Goal: Task Accomplishment & Management: Manage account settings

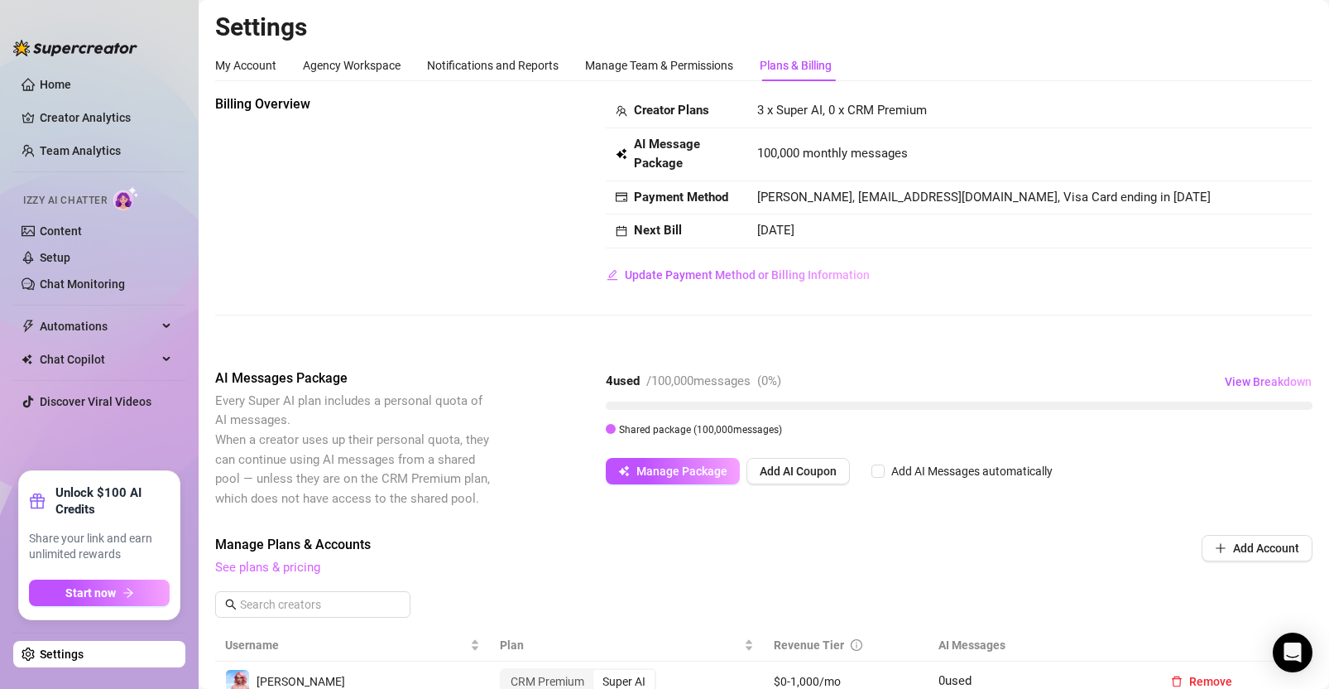
click at [274, 572] on link "See plans & pricing" at bounding box center [267, 567] width 105 height 15
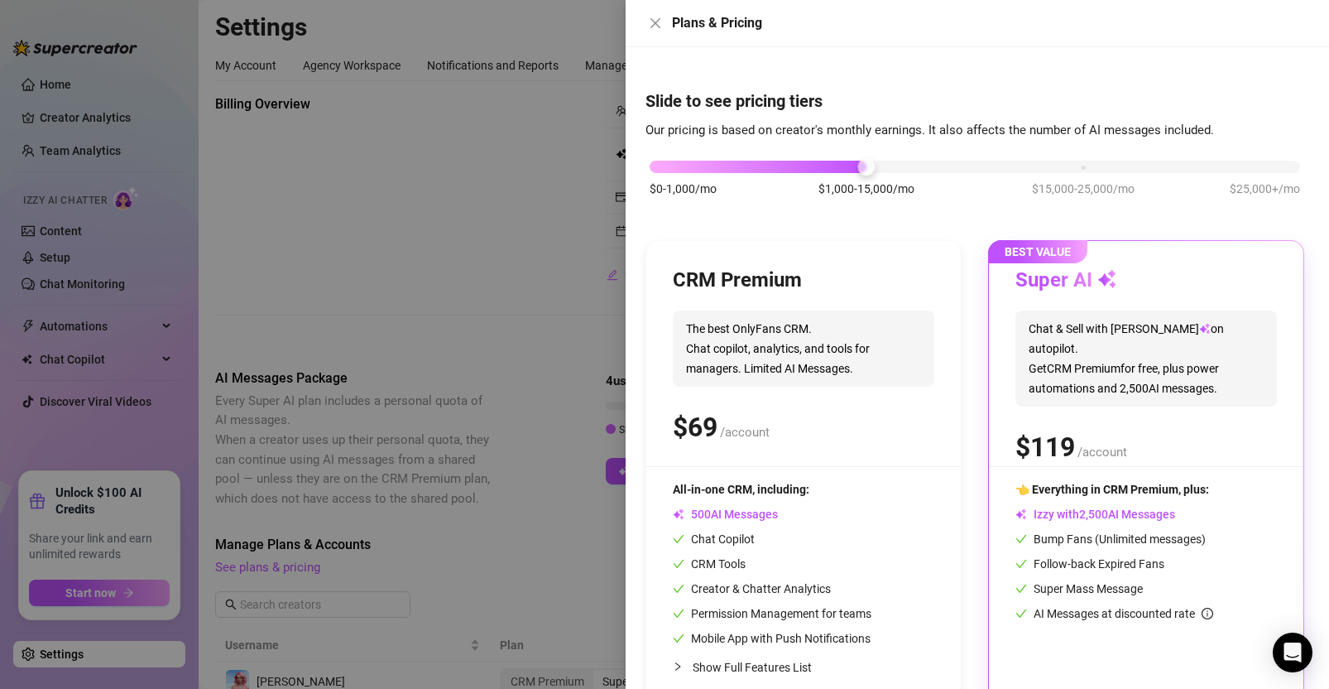
click at [1081, 166] on div "$0-1,000/mo $1,000-15,000/mo $15,000-25,000/mo $25,000+/mo" at bounding box center [975, 162] width 651 height 10
click at [863, 164] on div "$0-1,000/mo $1,000-15,000/mo $15,000-25,000/mo $25,000+/mo" at bounding box center [975, 162] width 651 height 10
click at [462, 165] on div at bounding box center [664, 344] width 1329 height 689
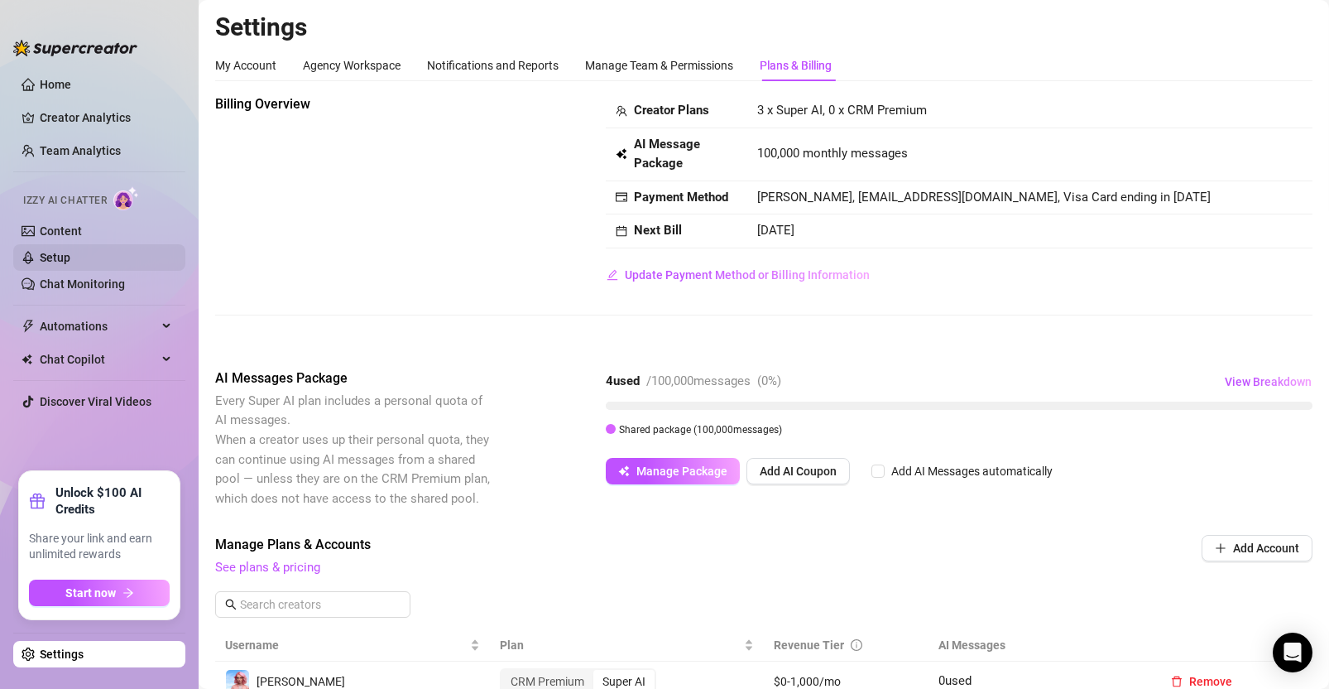
click at [70, 255] on link "Setup" at bounding box center [55, 257] width 31 height 13
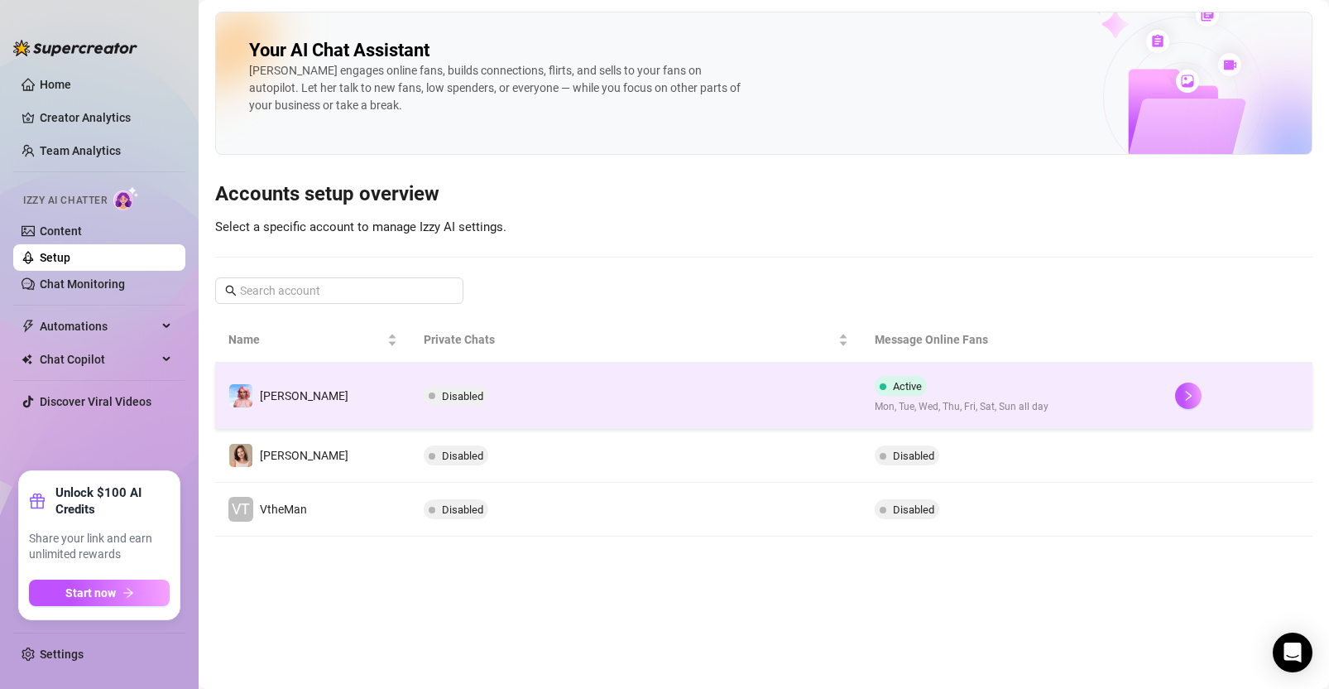
click at [745, 394] on td "Disabled" at bounding box center [636, 396] width 451 height 66
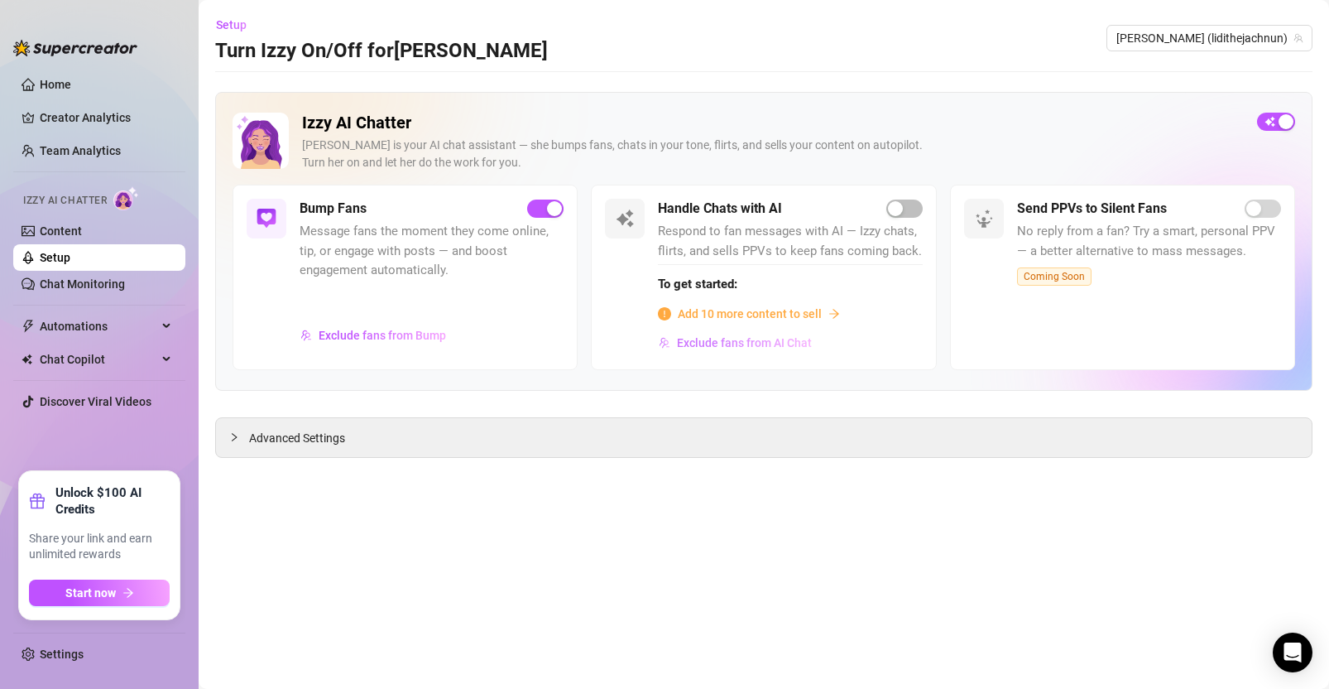
click at [766, 344] on span "Exclude fans from AI Chat" at bounding box center [744, 342] width 135 height 13
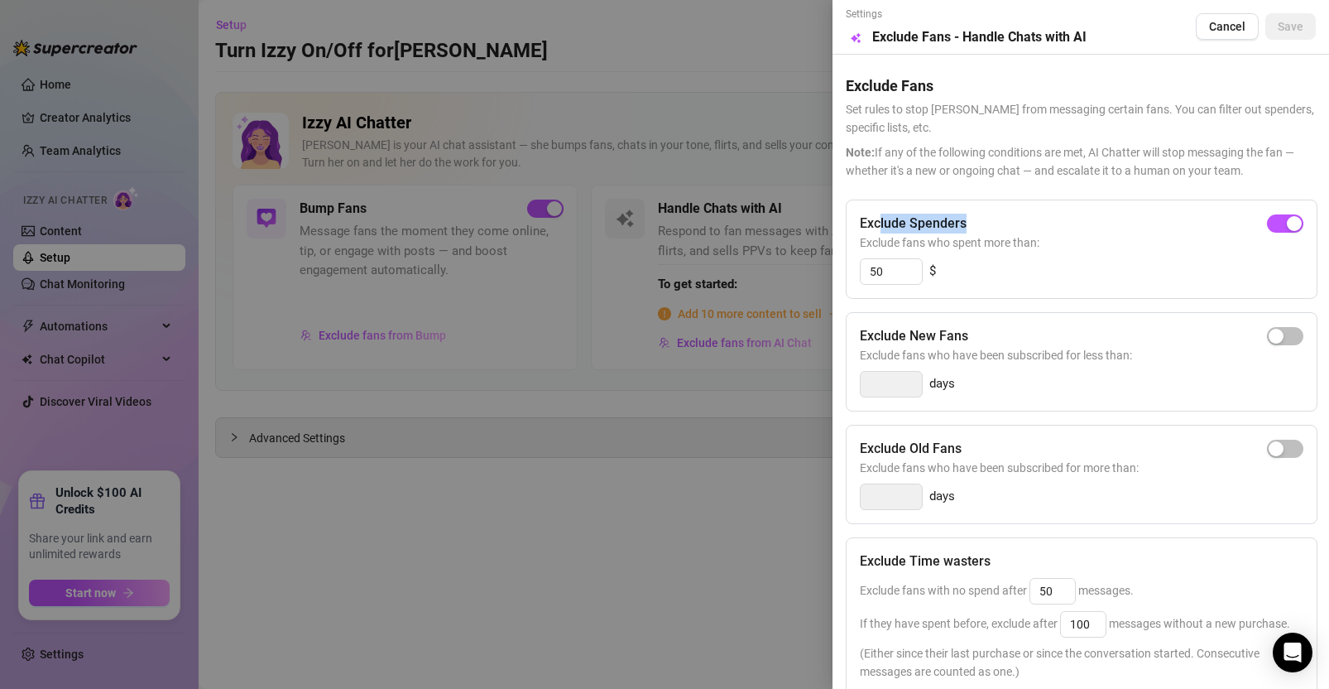
drag, startPoint x: 885, startPoint y: 225, endPoint x: 975, endPoint y: 226, distance: 90.2
click at [987, 223] on div "Exclude Spenders" at bounding box center [1082, 224] width 444 height 20
drag, startPoint x: 993, startPoint y: 212, endPoint x: 961, endPoint y: 216, distance: 32.5
click at [993, 214] on div "Exclude Spenders" at bounding box center [1082, 224] width 444 height 20
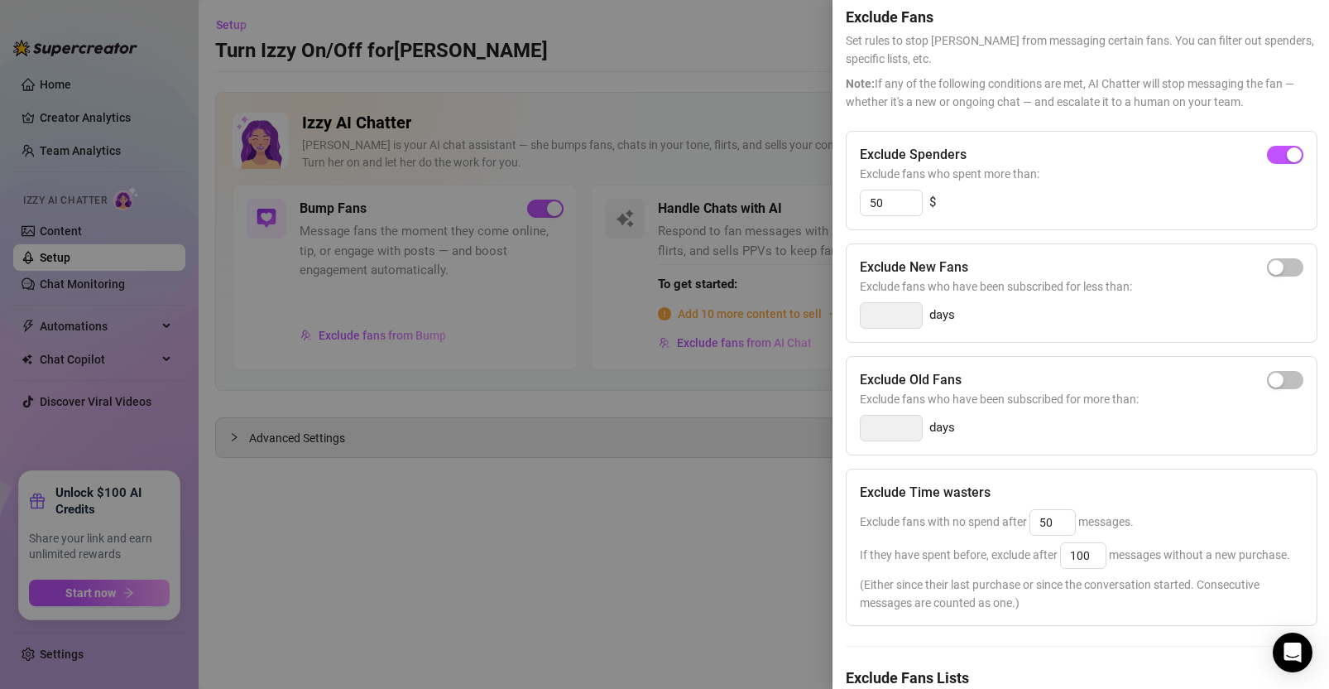
scroll to position [194, 0]
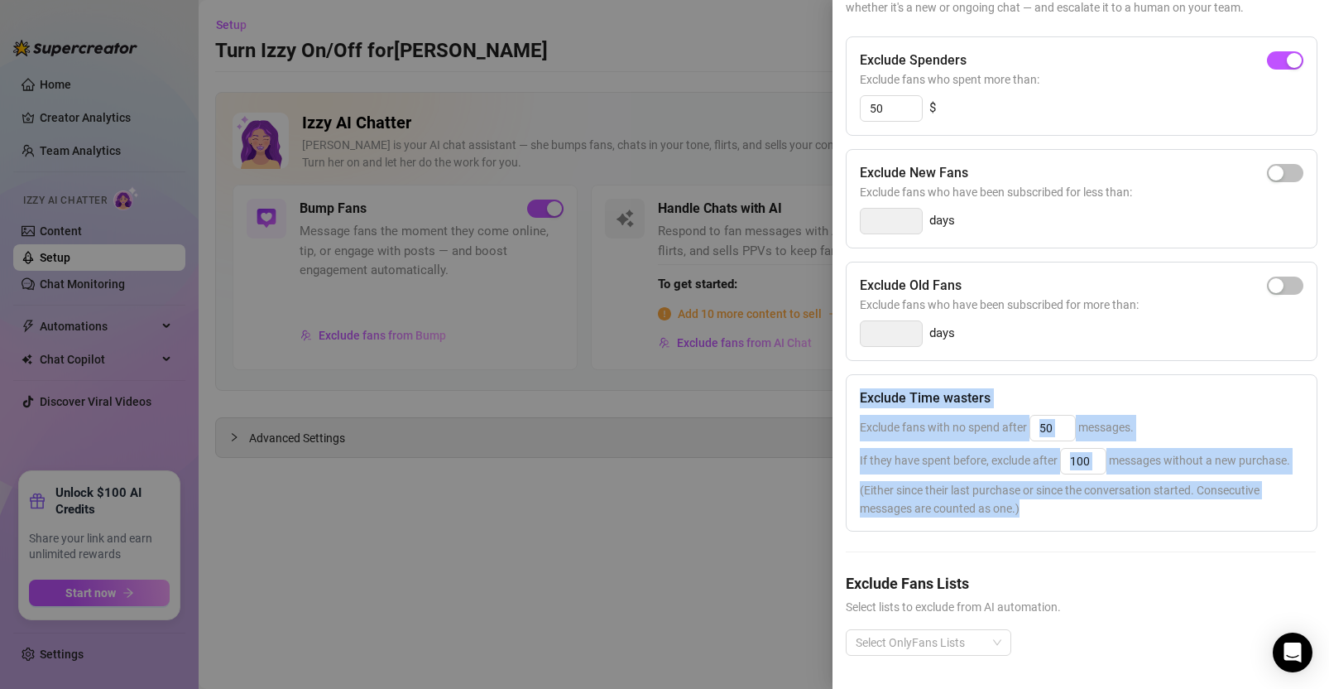
drag, startPoint x: 1011, startPoint y: 485, endPoint x: 861, endPoint y: 370, distance: 188.9
click at [861, 374] on div "Exclude Time wasters Exclude fans with no spend after 50 messages. If they have…" at bounding box center [1082, 452] width 472 height 157
click at [1006, 388] on div "Exclude Time wasters" at bounding box center [1082, 398] width 444 height 20
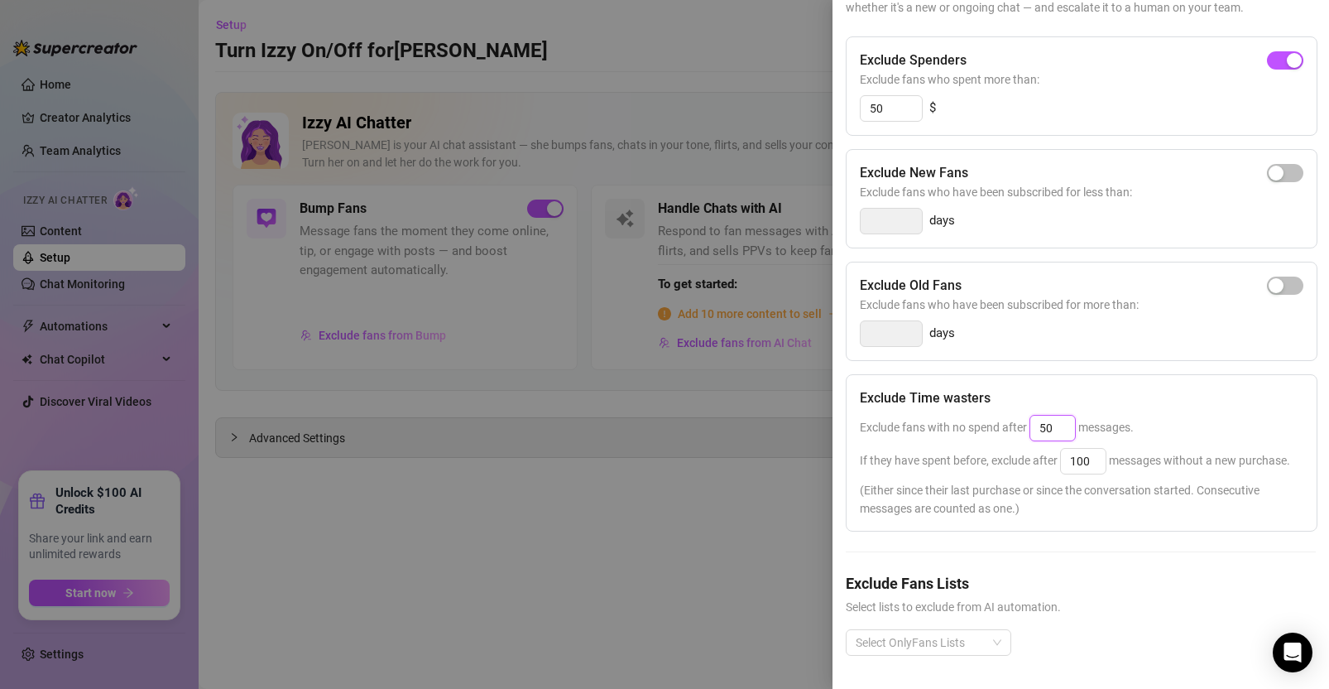
drag, startPoint x: 1054, startPoint y: 392, endPoint x: 1036, endPoint y: 380, distance: 20.9
click at [1036, 380] on div "Exclude Time wasters Exclude fans with no spend after 50 messages. If they have…" at bounding box center [1082, 452] width 472 height 157
drag, startPoint x: 1060, startPoint y: 393, endPoint x: 1031, endPoint y: 402, distance: 30.4
click at [1031, 416] on input "10" at bounding box center [1052, 428] width 45 height 25
click at [1179, 412] on div "Exclude Time wasters Exclude fans with no spend after 50 messages. If they have…" at bounding box center [1082, 452] width 472 height 157
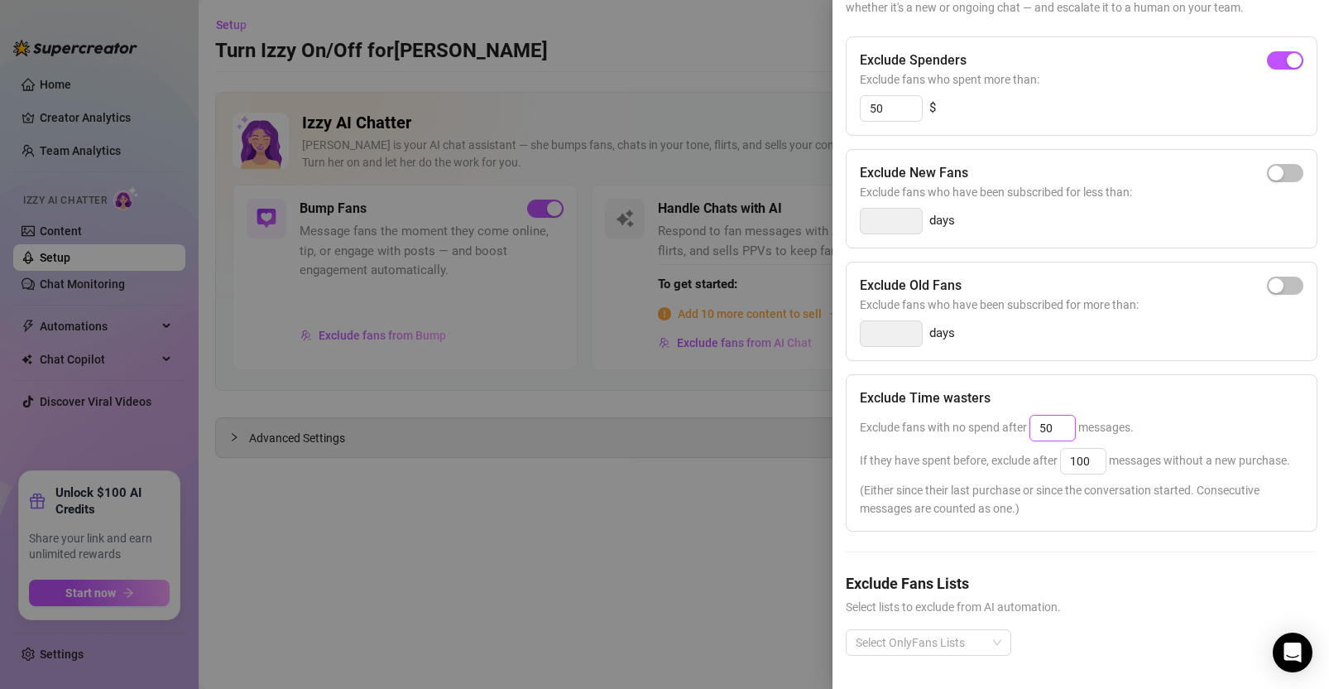
drag, startPoint x: 1067, startPoint y: 392, endPoint x: 1028, endPoint y: 399, distance: 39.6
click at [1028, 420] on span "Exclude fans with no spend after 50 messages." at bounding box center [997, 426] width 274 height 13
click at [1128, 377] on div "Exclude Time wasters Exclude fans with no spend after 5 messages. If they have …" at bounding box center [1082, 452] width 472 height 157
drag, startPoint x: 1059, startPoint y: 398, endPoint x: 1038, endPoint y: 396, distance: 20.8
click at [1038, 416] on input "25" at bounding box center [1052, 428] width 45 height 25
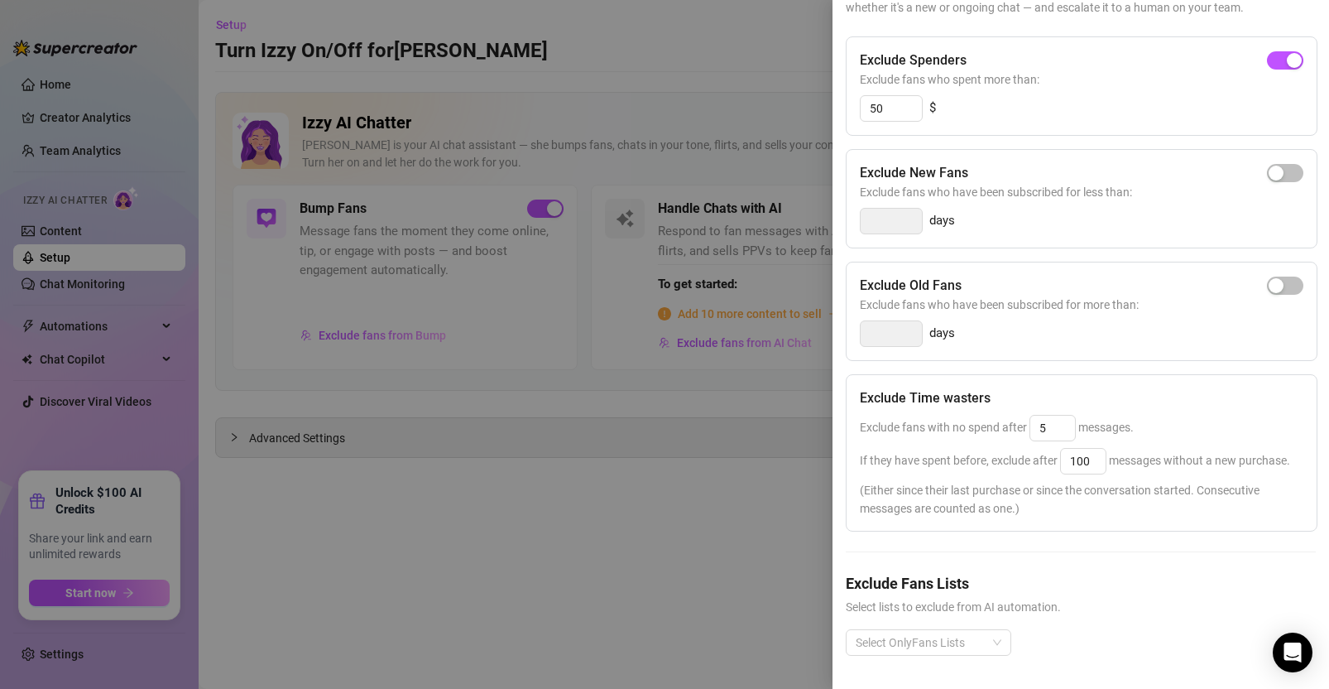
type input "25"
click at [1138, 337] on div "Exclude Spenders Exclude fans who spent more than: 50 $ Exclude New Fans Exclud…" at bounding box center [1081, 359] width 470 height 646
click at [652, 55] on div at bounding box center [664, 344] width 1329 height 689
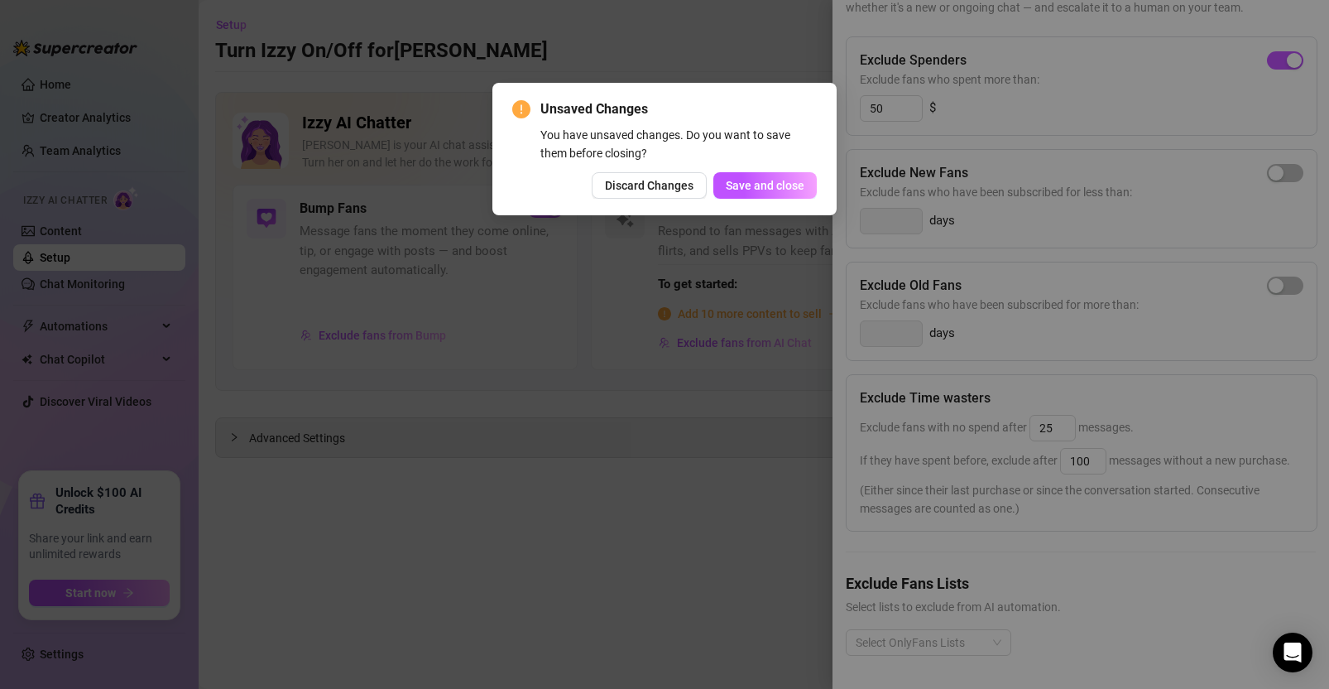
click at [765, 36] on div "Unsaved Changes You have unsaved changes. Do you want to save them before closi…" at bounding box center [664, 344] width 1329 height 689
click at [670, 195] on button "Discard Changes" at bounding box center [649, 185] width 115 height 26
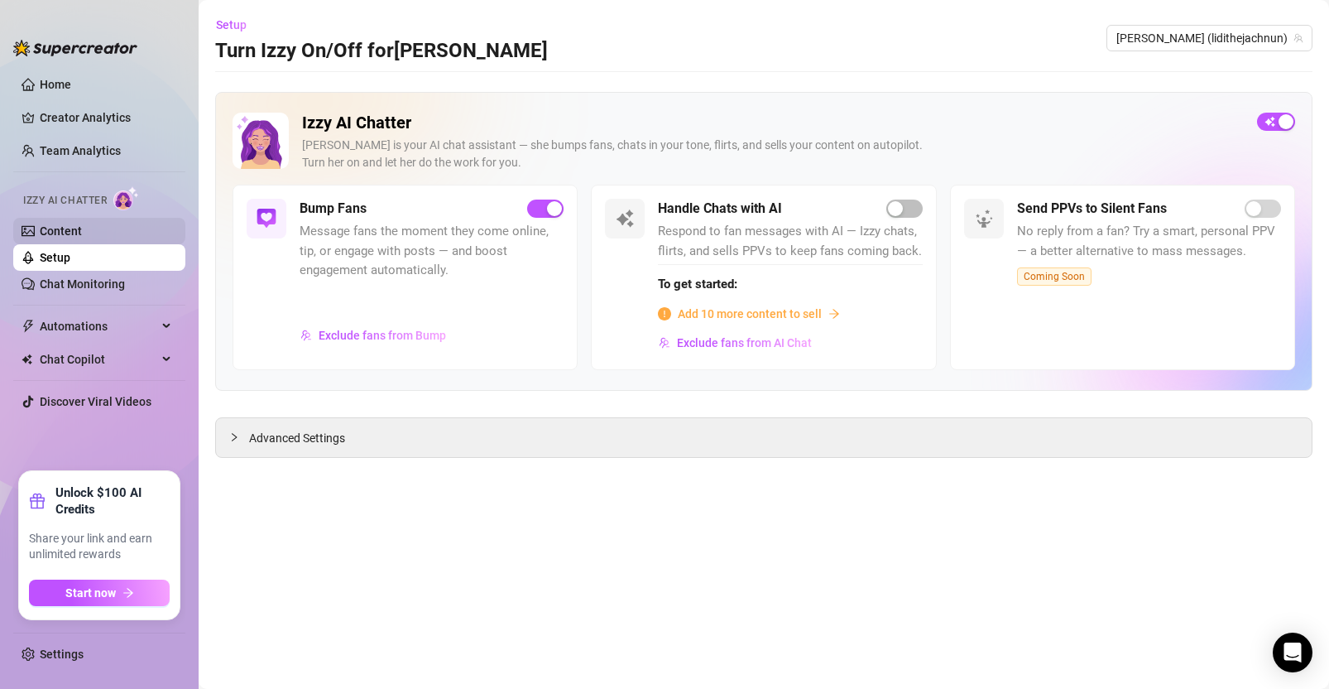
click at [82, 230] on link "Content" at bounding box center [61, 230] width 42 height 13
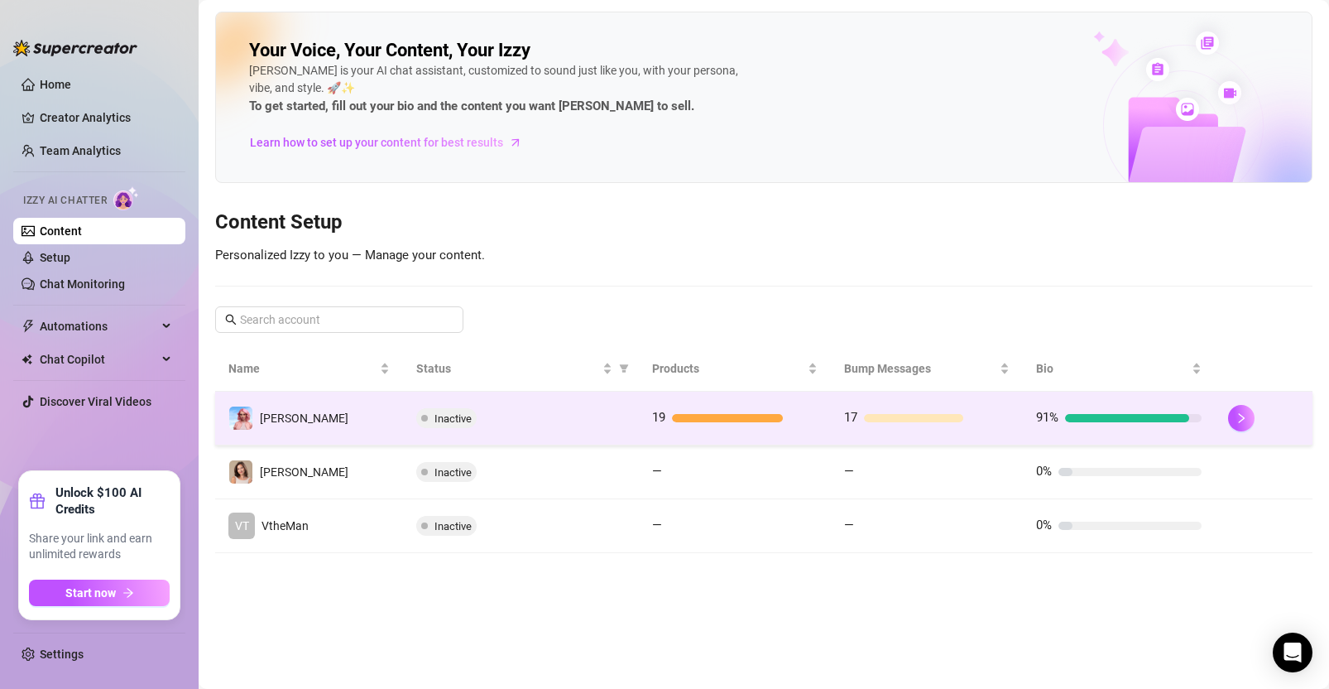
click at [543, 411] on div "Inactive" at bounding box center [520, 418] width 209 height 20
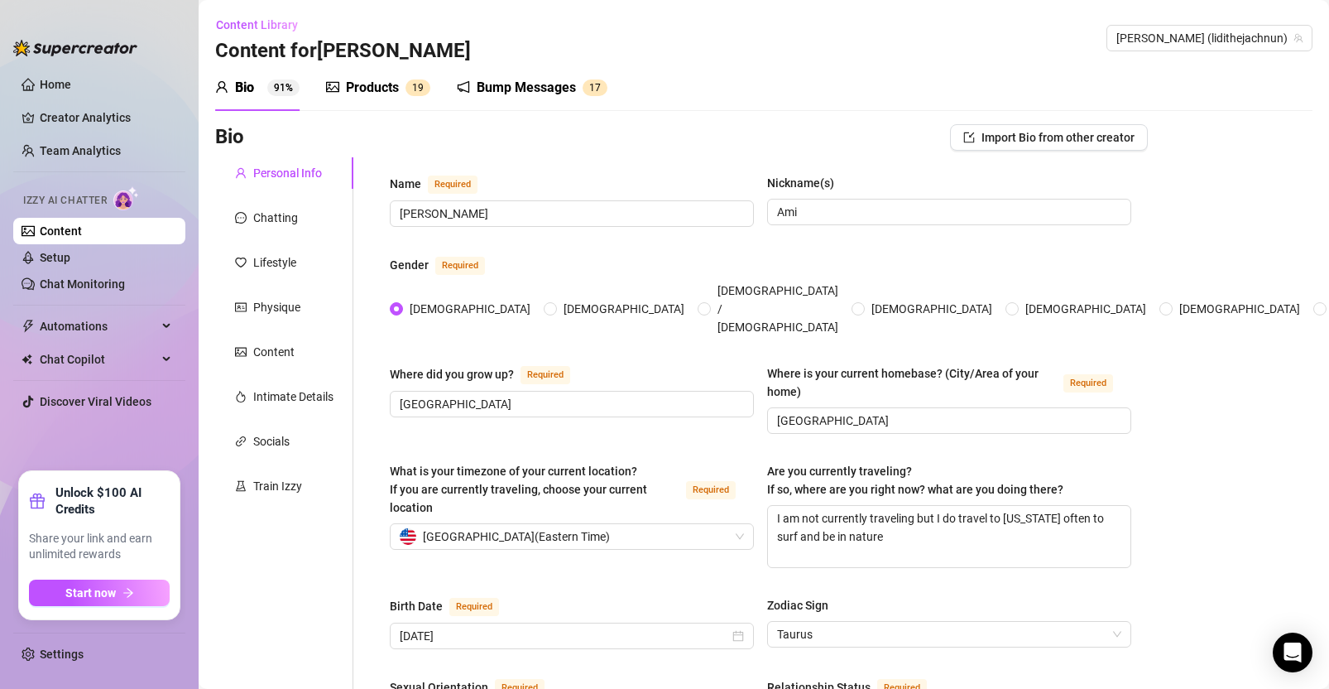
click at [370, 82] on div "Products" at bounding box center [372, 88] width 53 height 20
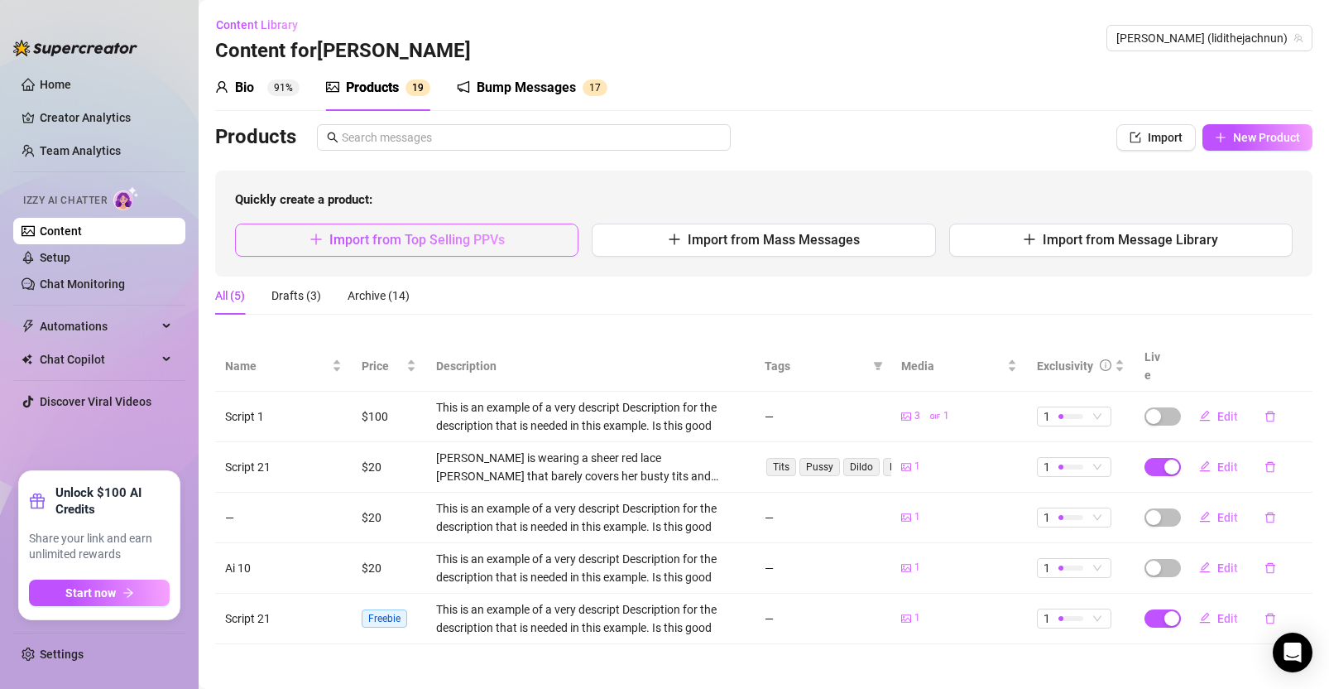
click at [435, 237] on span "Import from Top Selling PPVs" at bounding box center [416, 240] width 175 height 16
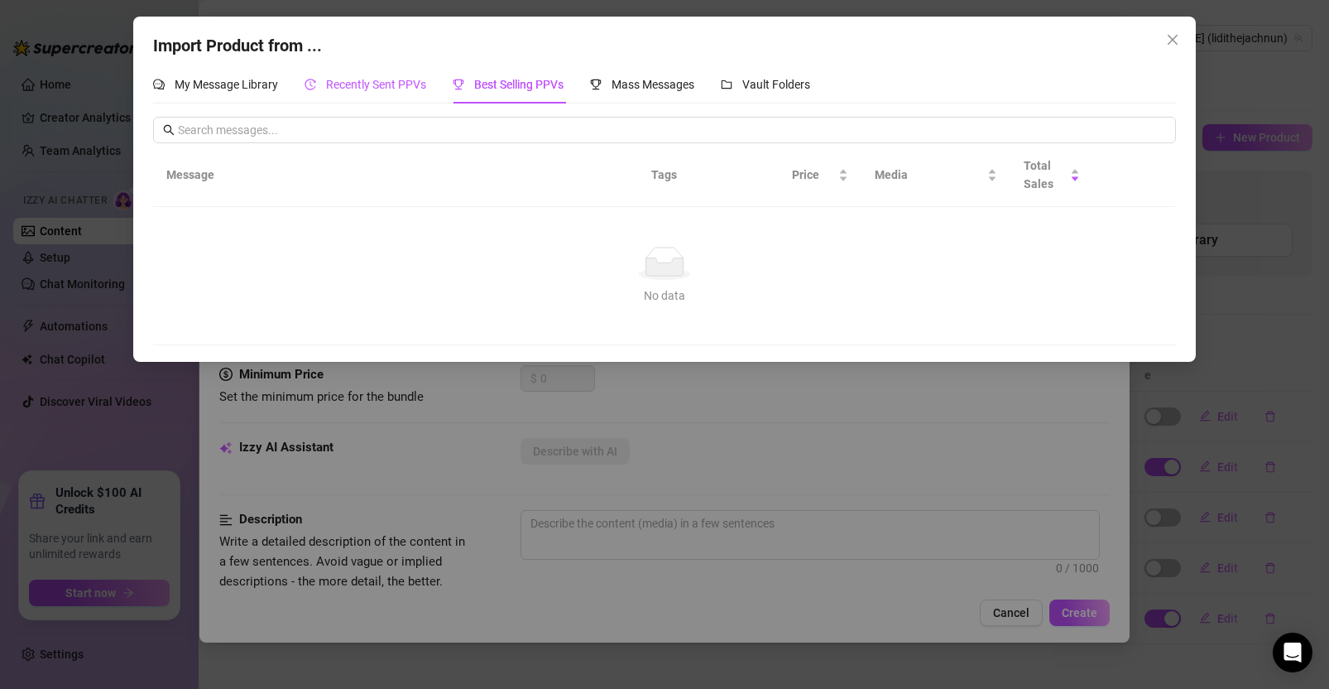
click at [369, 84] on span "Recently Sent PPVs" at bounding box center [376, 84] width 100 height 13
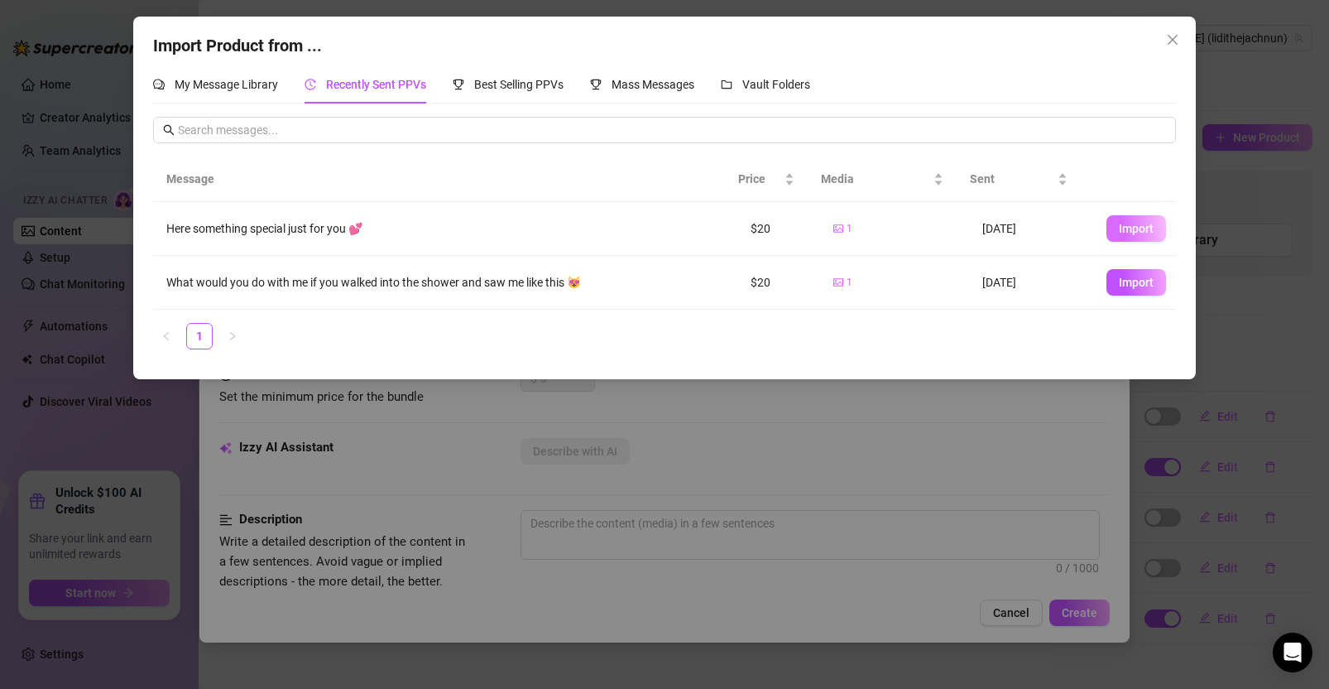
click at [1121, 229] on span "Import" at bounding box center [1136, 228] width 35 height 13
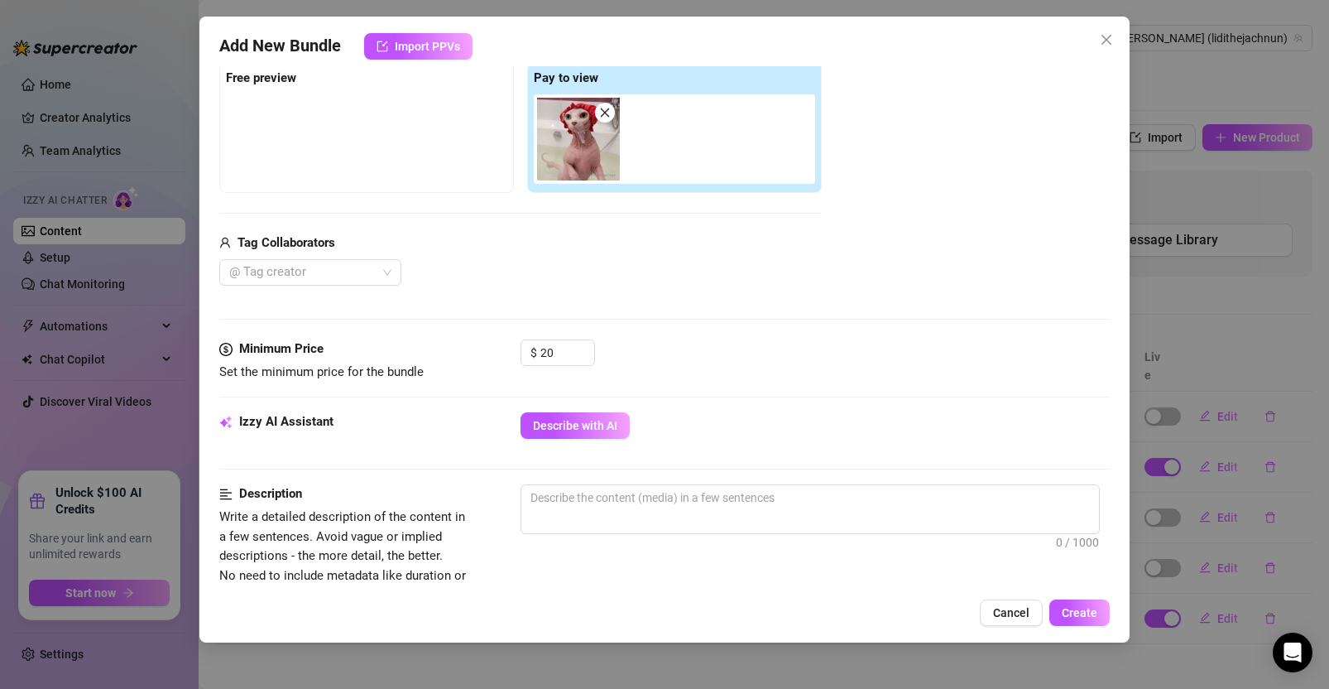
scroll to position [242, 0]
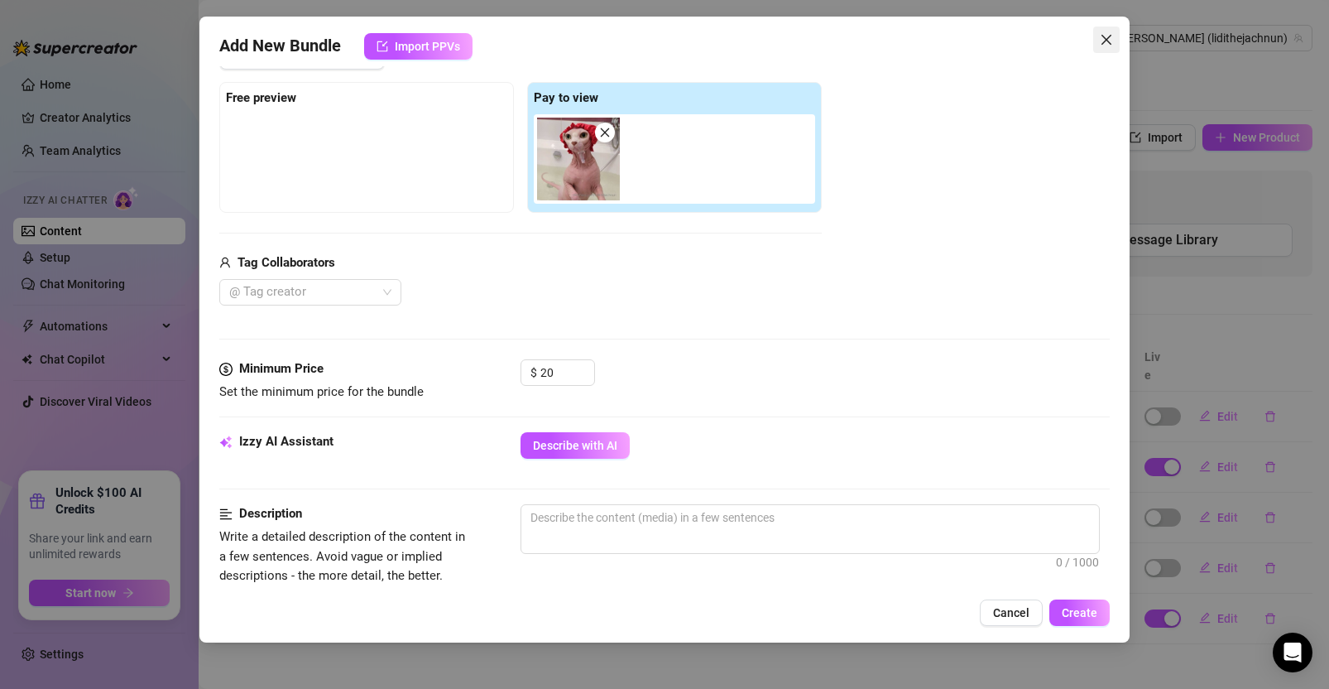
click at [1108, 39] on icon "close" at bounding box center [1106, 39] width 13 height 13
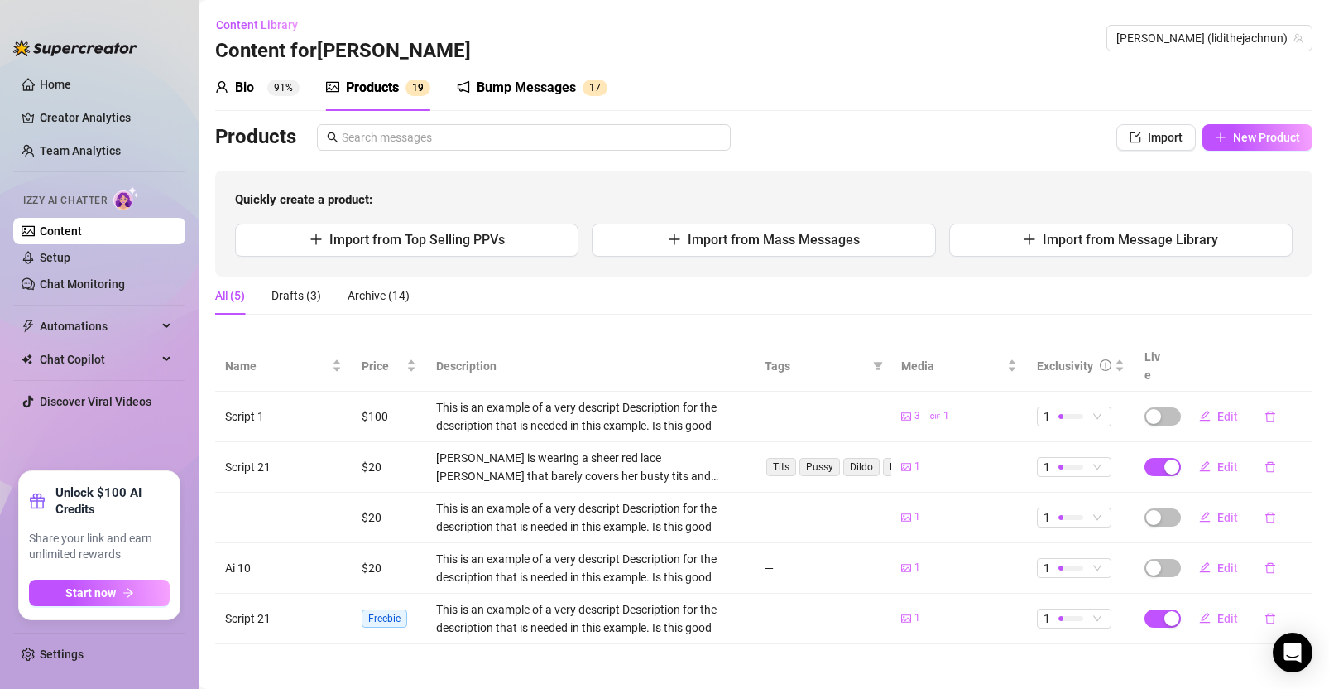
click at [535, 85] on div "Bump Messages" at bounding box center [526, 88] width 99 height 20
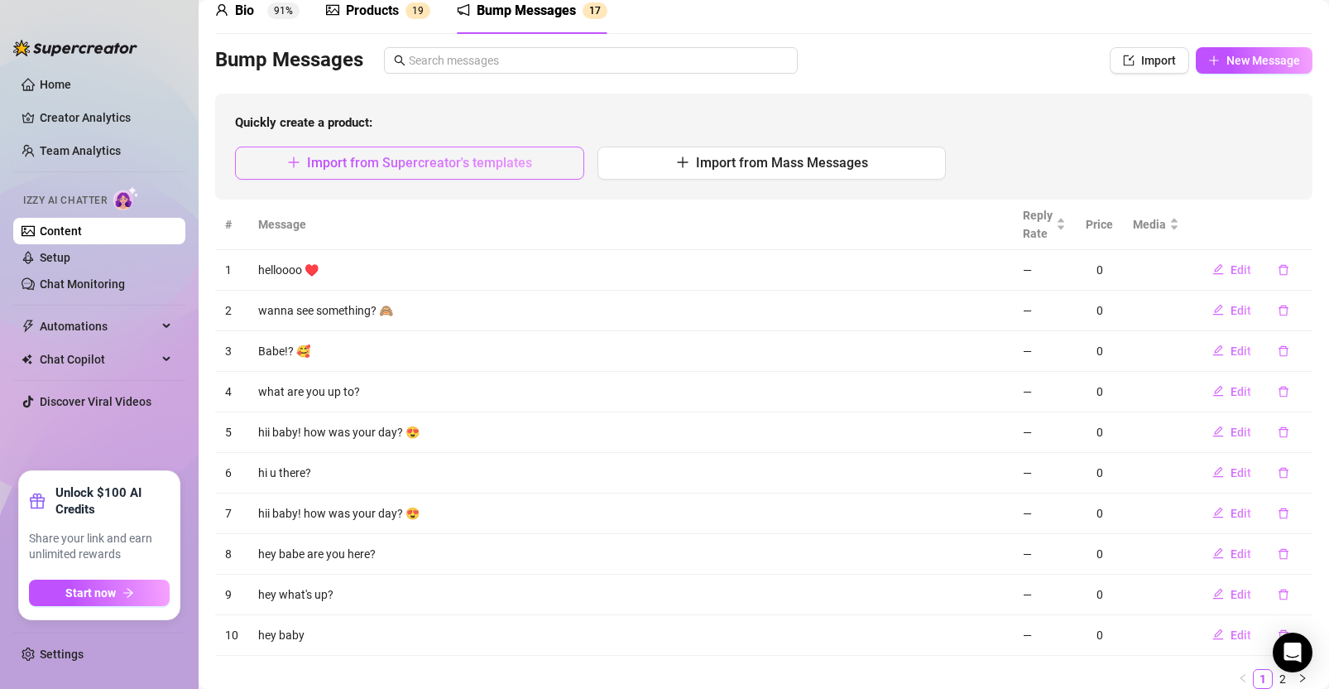
scroll to position [0, 0]
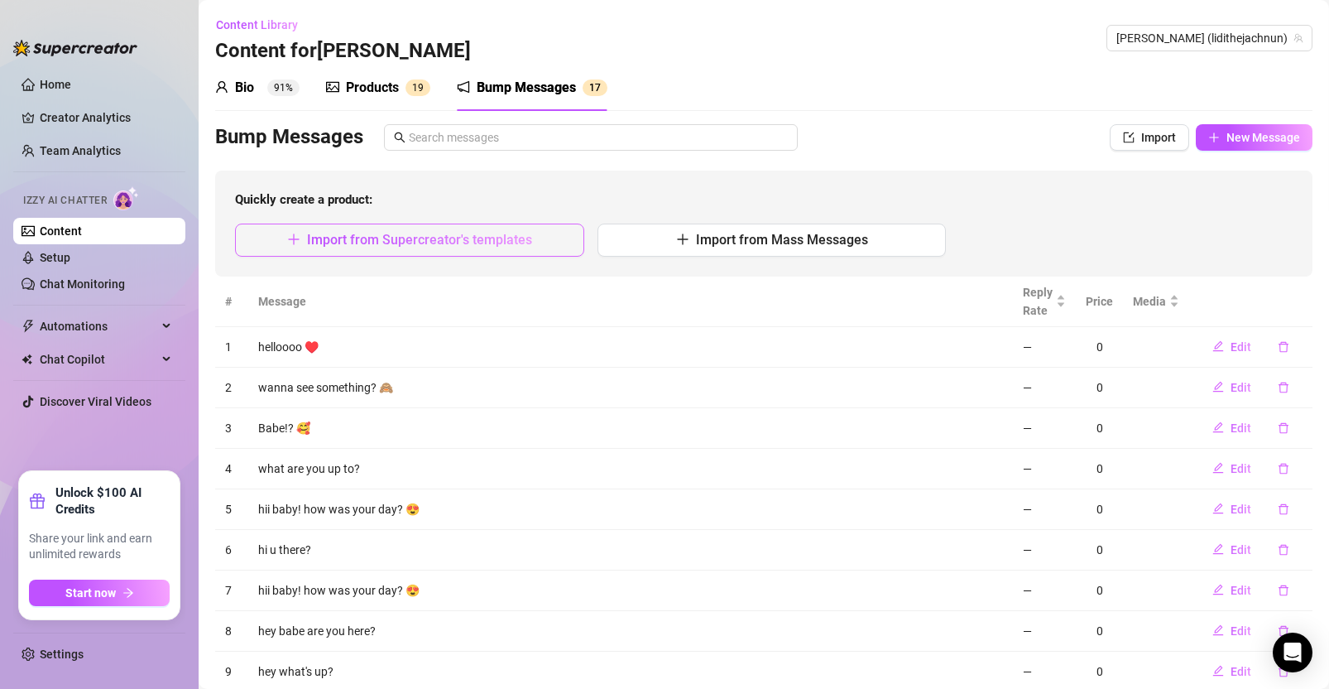
click at [400, 228] on button "Import from Supercreator's templates" at bounding box center [409, 239] width 349 height 33
type textarea "Type your message here..."
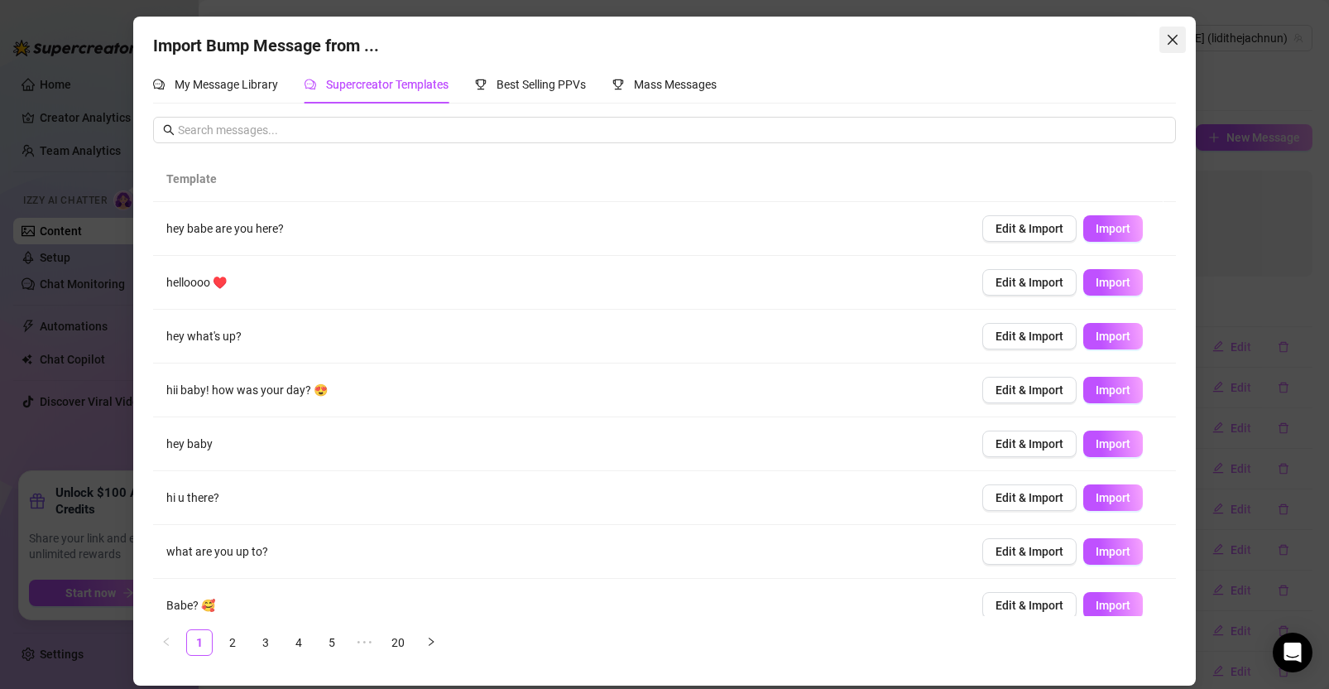
click at [1170, 36] on icon "close" at bounding box center [1173, 40] width 10 height 10
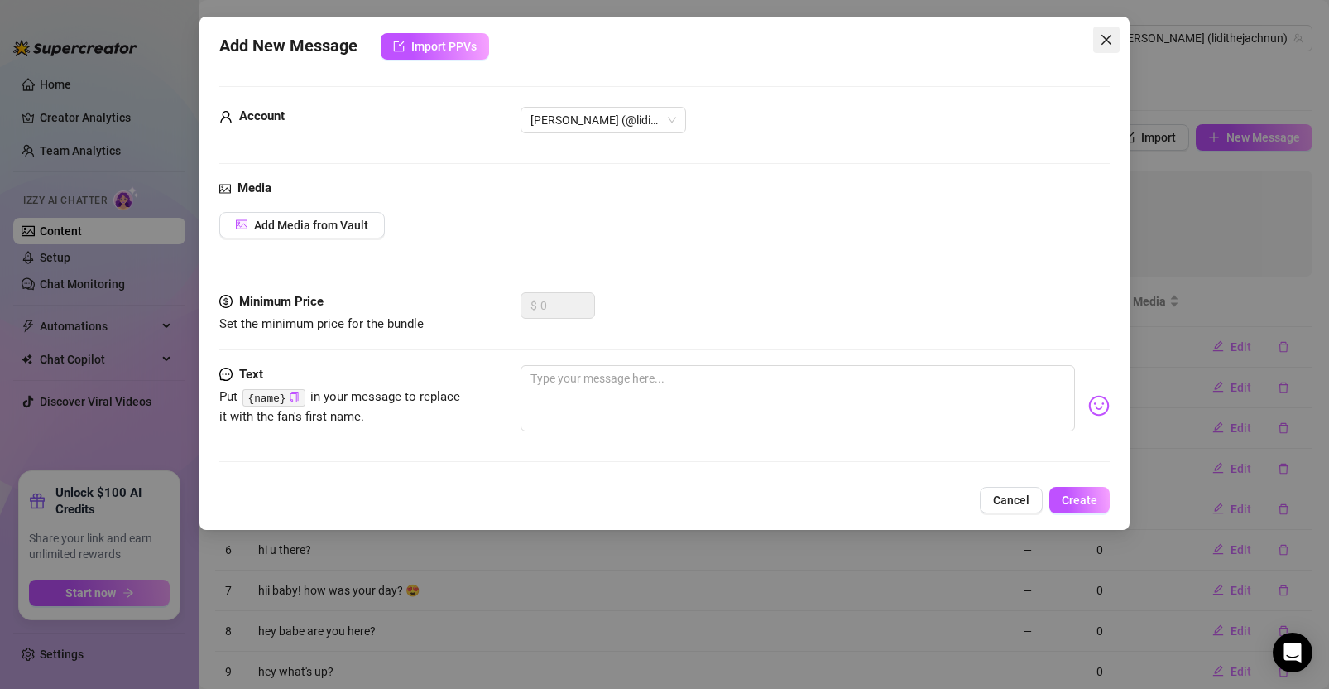
click at [1108, 41] on icon "close" at bounding box center [1107, 40] width 10 height 10
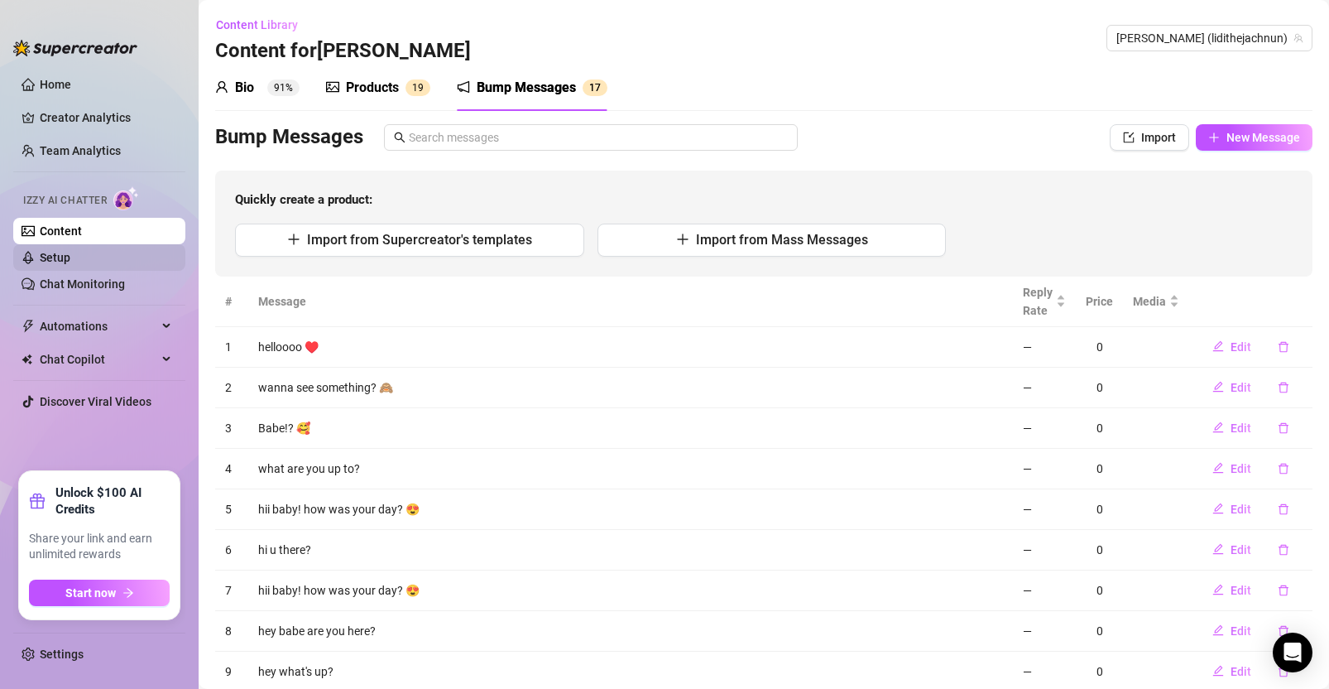
click at [70, 259] on link "Setup" at bounding box center [55, 257] width 31 height 13
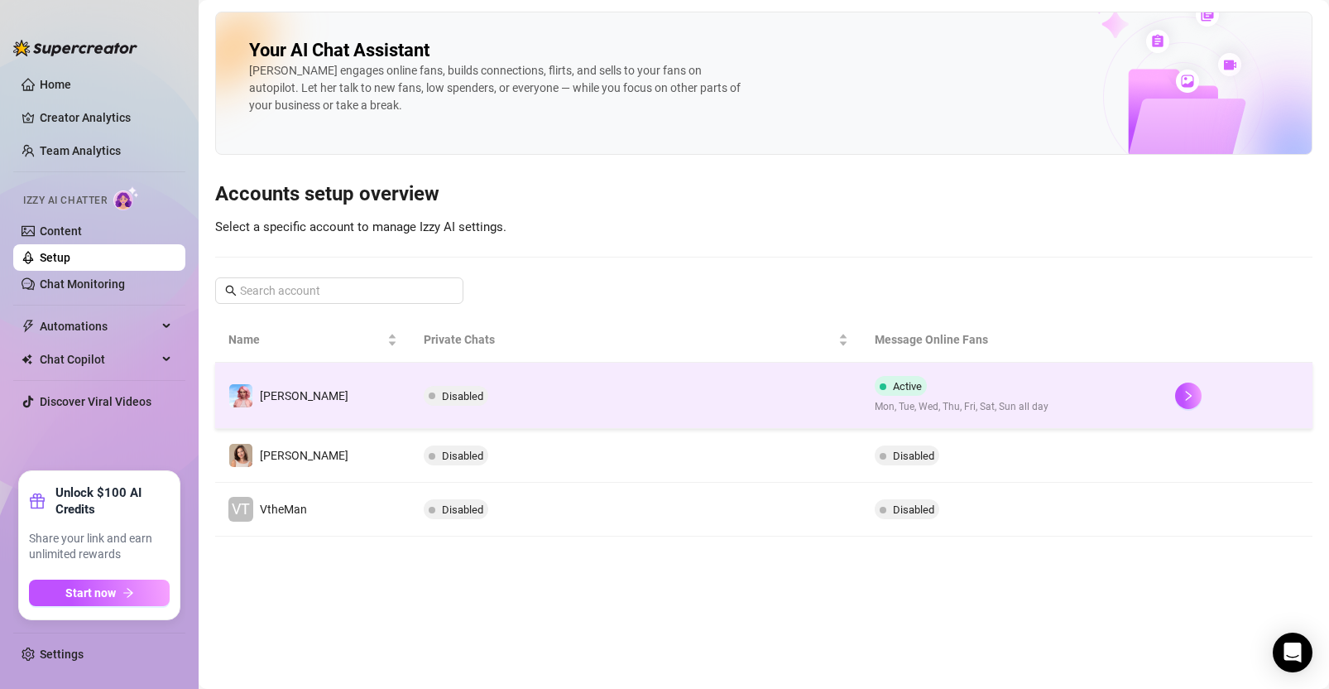
click at [584, 380] on td "Disabled" at bounding box center [636, 396] width 451 height 66
